Goal: Register for event/course

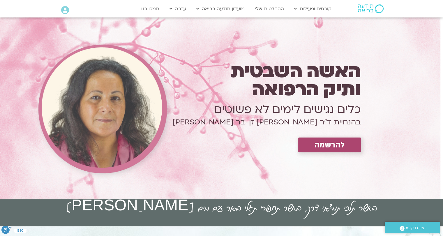
click at [310, 155] on div "האשה השבטית ותיק הרפואה כלים נגישים לימים לא פשוטים בהנחיית ד״ר [PERSON_NAME] ז…" at bounding box center [247, 108] width 234 height 98
click at [326, 147] on span "להרשמה" at bounding box center [329, 144] width 31 height 9
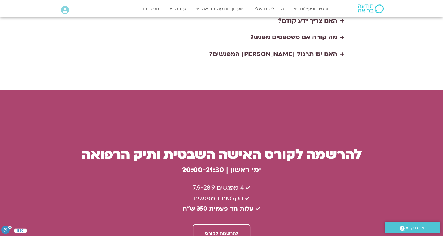
scroll to position [1537, 0]
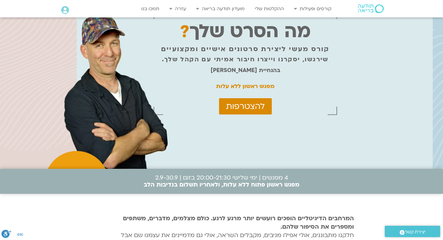
scroll to position [22, 0]
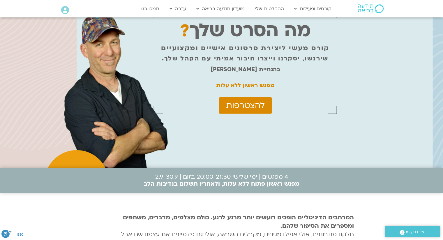
click at [273, 153] on div "מה הסרט שלך ? קורס מעשי ליצירת סרטונים אישיים ומקצועיים שירגשו, יסקרנו וייצרו ח…" at bounding box center [221, 82] width 443 height 173
drag, startPoint x: 0, startPoint y: 0, endPoint x: 273, endPoint y: 153, distance: 313.0
click at [273, 153] on div "מה הסרט שלך ? קורס מעשי ליצירת סרטונים אישיים ומקצועיים שירגשו, יסקרנו וייצרו ח…" at bounding box center [221, 82] width 443 height 173
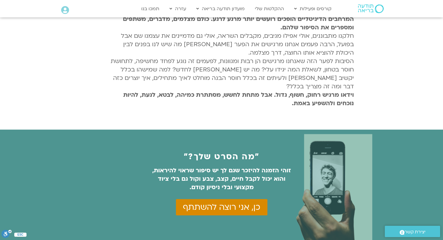
scroll to position [221, 0]
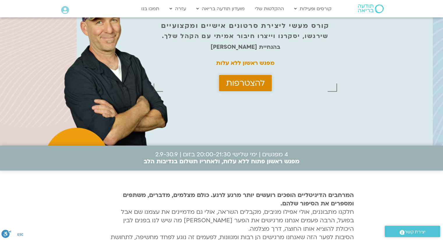
click at [252, 81] on span "להצטרפות" at bounding box center [245, 83] width 39 height 9
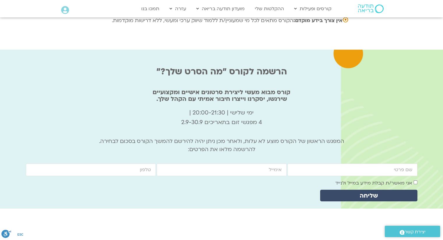
scroll to position [1939, 0]
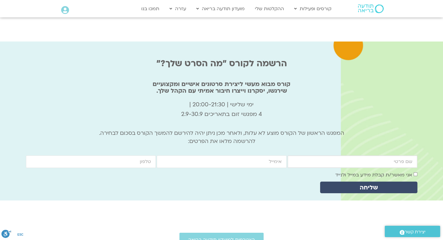
click at [357, 156] on input "firstname" at bounding box center [352, 162] width 130 height 13
type input "אבנר ראש"
click at [372, 172] on label "אני מאשר/ת קבלת מידע במייל ולנייד" at bounding box center [373, 175] width 77 height 6
click at [274, 156] on input "email" at bounding box center [222, 162] width 130 height 13
type input "[EMAIL_ADDRESS][DOMAIN_NAME]"
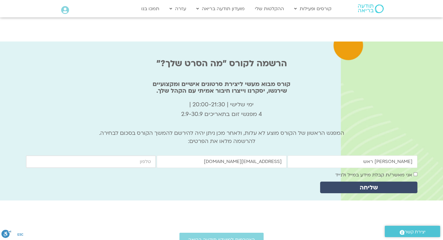
click at [136, 156] on input "cellphone" at bounding box center [91, 162] width 130 height 13
click at [360, 185] on span "שליחה" at bounding box center [369, 188] width 18 height 7
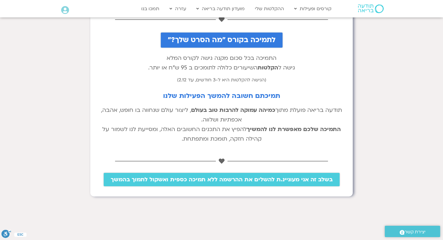
scroll to position [90, 0]
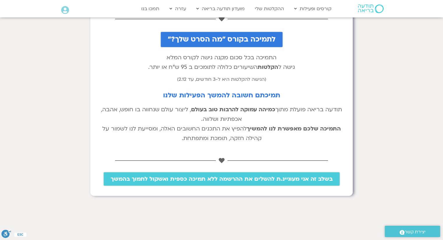
click at [208, 182] on span "בשלב זה אני מעוניינ.ת להשלים את ההרשמה ללא תמיכה כספית ואשקול לתמוך בהמשך" at bounding box center [222, 179] width 222 height 6
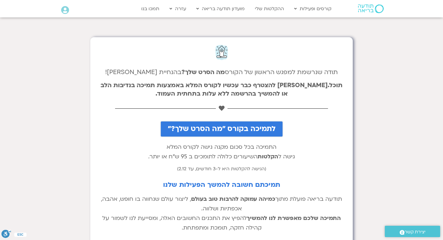
click at [259, 134] on link "לתמיכה בקורס "מה הסרט שלך?"" at bounding box center [222, 129] width 122 height 15
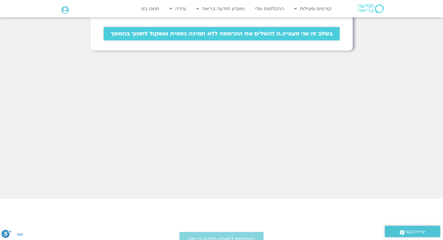
scroll to position [239, 0]
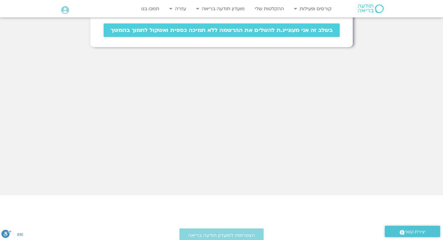
click at [222, 33] on span "בשלב זה אני מעוניינ.ת להשלים את ההרשמה ללא תמיכה כספית ואשקול לתמוך בהמשך" at bounding box center [222, 30] width 222 height 6
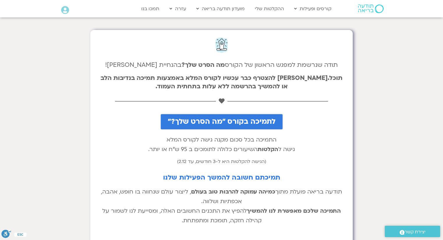
scroll to position [239, 0]
